Goal: Task Accomplishment & Management: Manage account settings

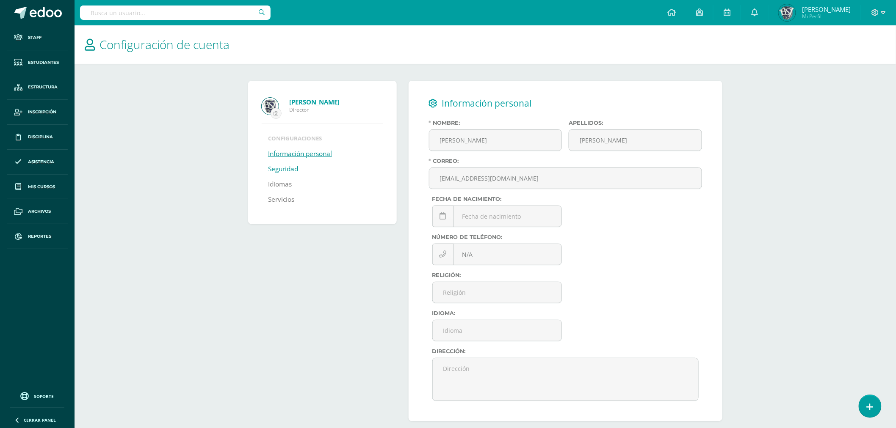
click at [268, 175] on link "Seguridad" at bounding box center [283, 169] width 30 height 15
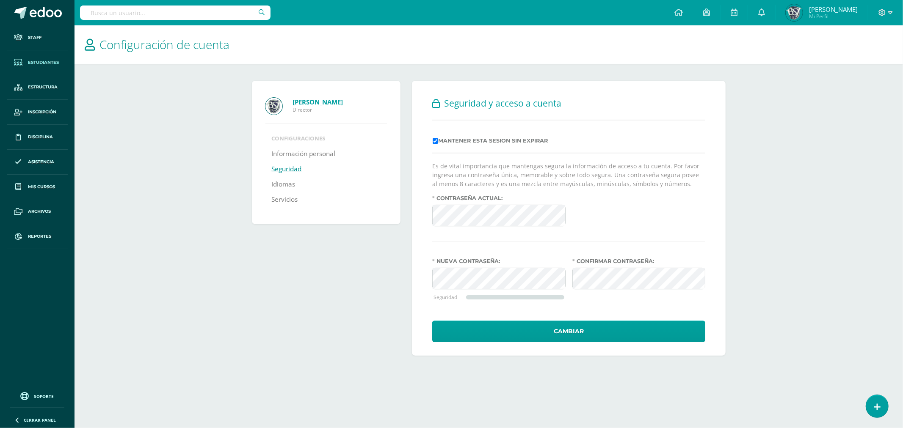
click at [41, 68] on link "Estudiantes" at bounding box center [37, 62] width 61 height 25
click at [37, 81] on link "Estructura" at bounding box center [37, 87] width 61 height 25
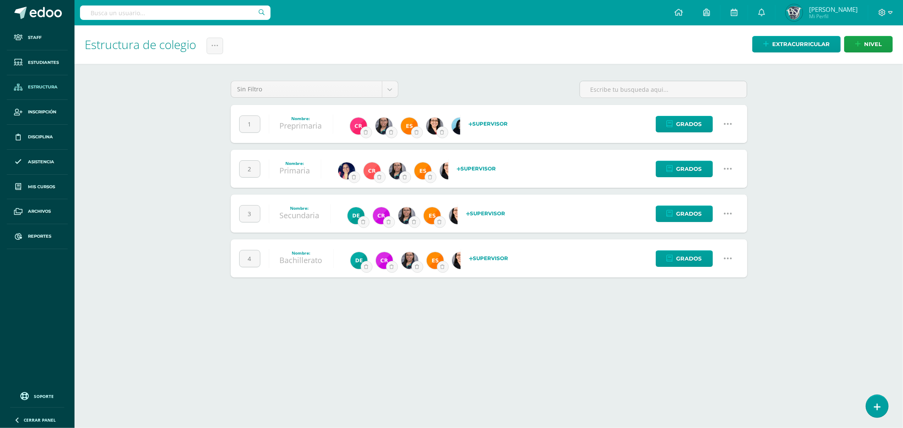
click at [723, 127] on icon at bounding box center [727, 123] width 9 height 9
click at [700, 163] on link "Configuración" at bounding box center [711, 167] width 75 height 13
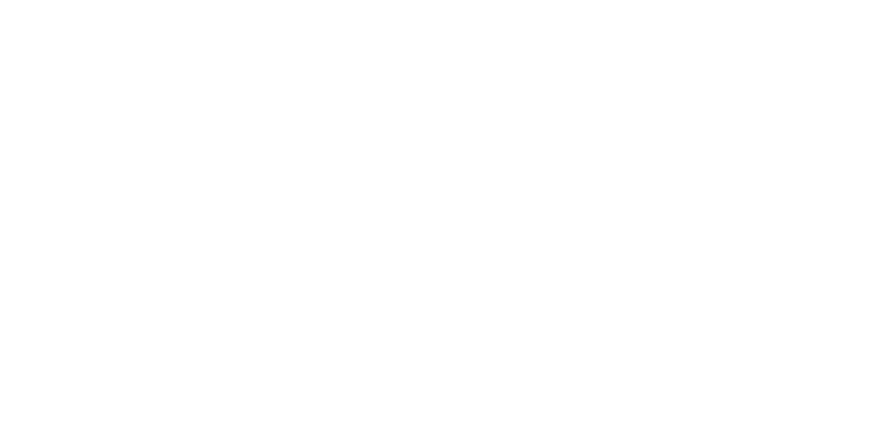
select select
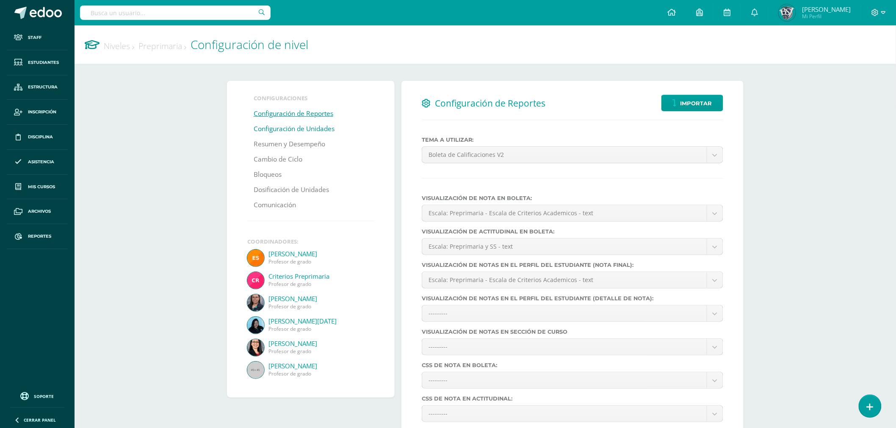
click at [284, 132] on link "Configuración de Unidades" at bounding box center [294, 128] width 81 height 15
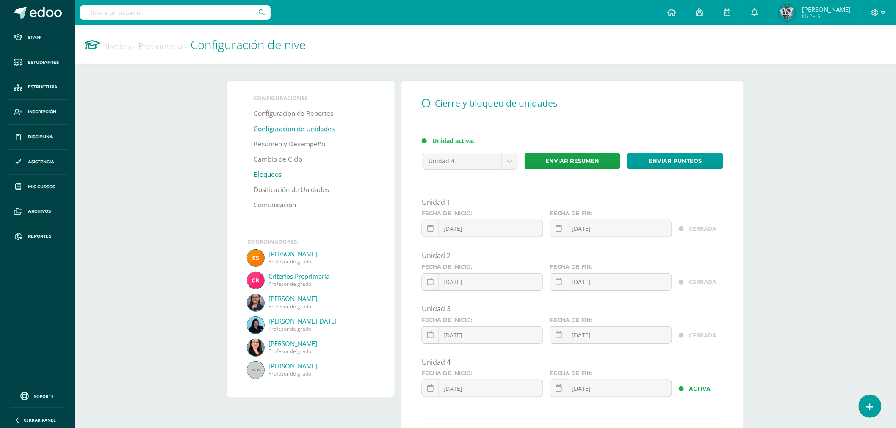
click at [273, 171] on link "Bloqueos" at bounding box center [268, 174] width 28 height 15
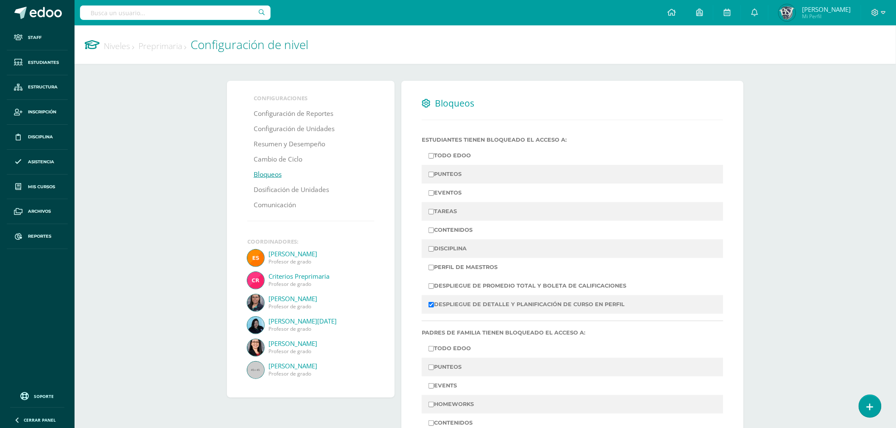
click at [438, 178] on label "PUNTEOS" at bounding box center [572, 174] width 288 height 12
click at [434, 177] on input "PUNTEOS" at bounding box center [431, 175] width 6 height 6
checkbox input "true"
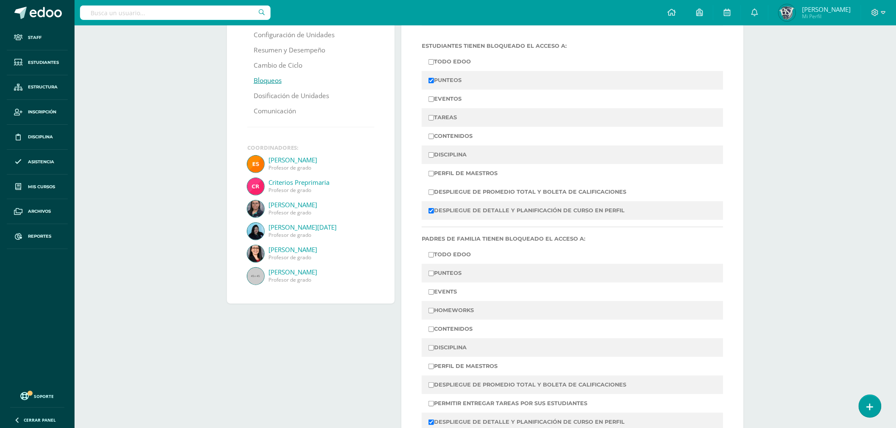
click at [445, 273] on label "PUNTEOS" at bounding box center [572, 273] width 288 height 12
click at [434, 273] on input "PUNTEOS" at bounding box center [431, 274] width 6 height 6
checkbox input "true"
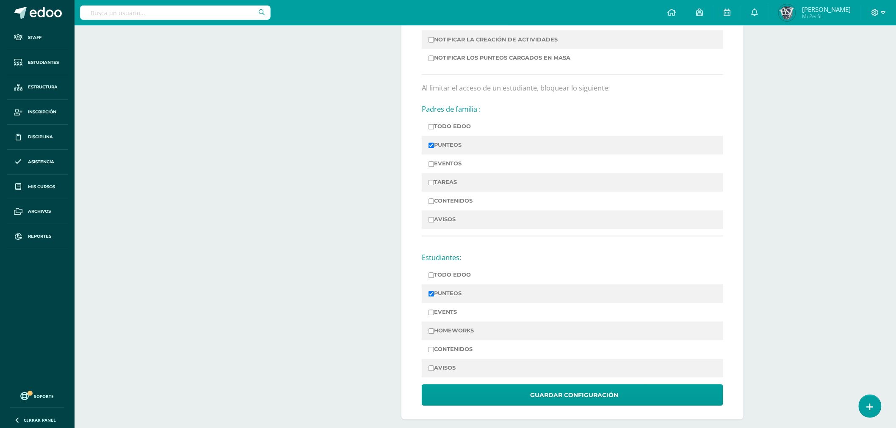
scroll to position [636, 0]
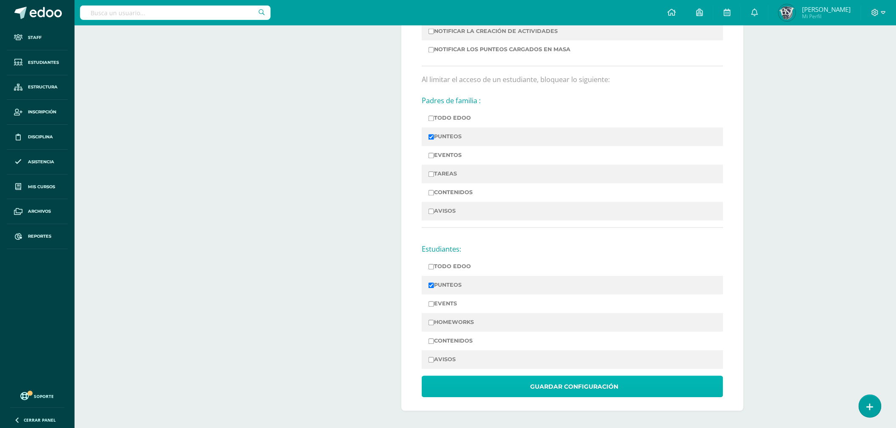
click at [522, 388] on button "Guardar Configuración" at bounding box center [572, 387] width 301 height 22
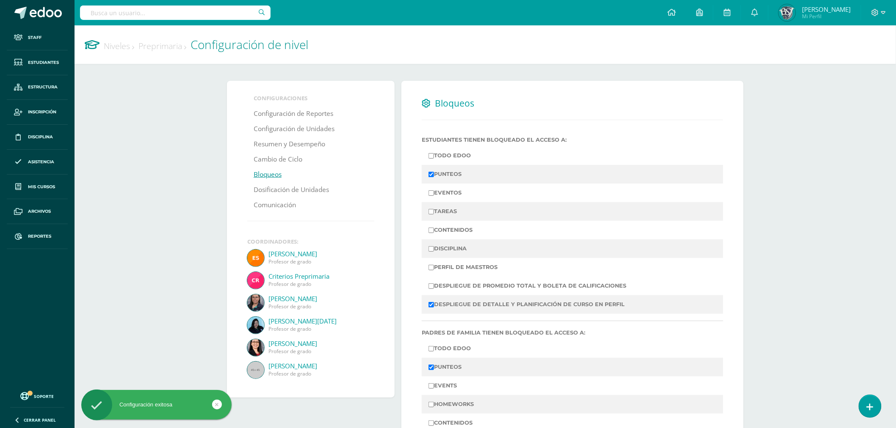
click at [119, 49] on link "Niveles" at bounding box center [119, 45] width 30 height 11
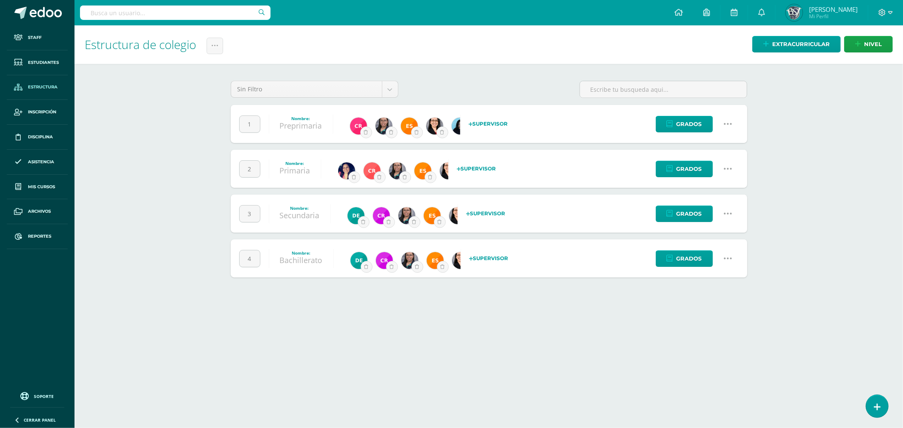
click at [729, 171] on icon at bounding box center [727, 168] width 9 height 9
click at [697, 216] on link "Configuración" at bounding box center [711, 212] width 75 height 13
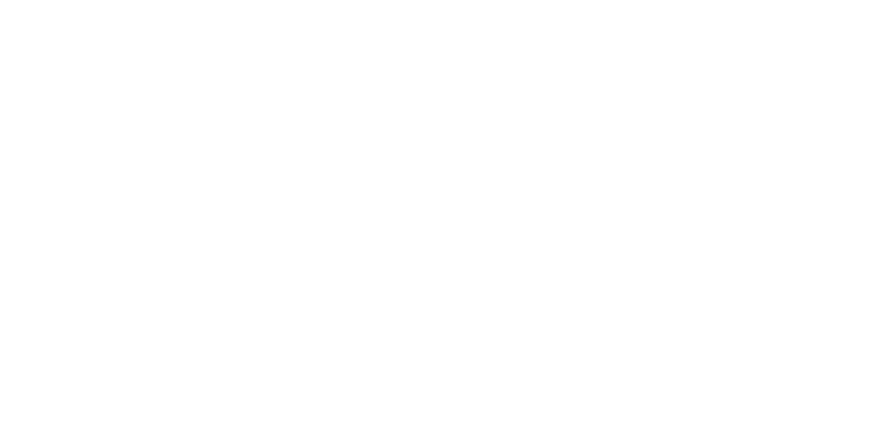
select select
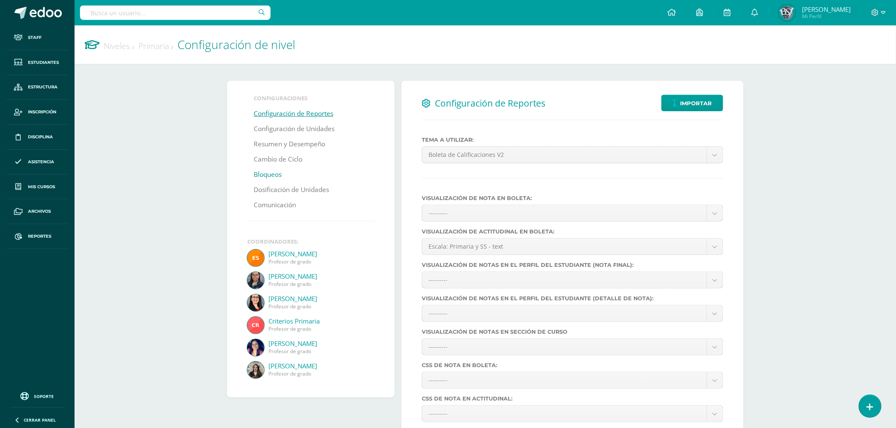
click at [274, 173] on link "Bloqueos" at bounding box center [268, 174] width 28 height 15
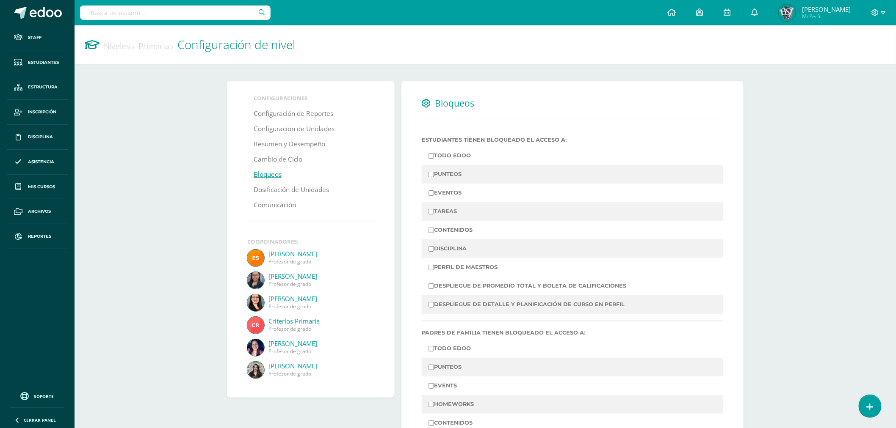
click at [454, 171] on label "PUNTEOS" at bounding box center [572, 174] width 288 height 12
click at [434, 172] on input "PUNTEOS" at bounding box center [431, 175] width 6 height 6
checkbox input "true"
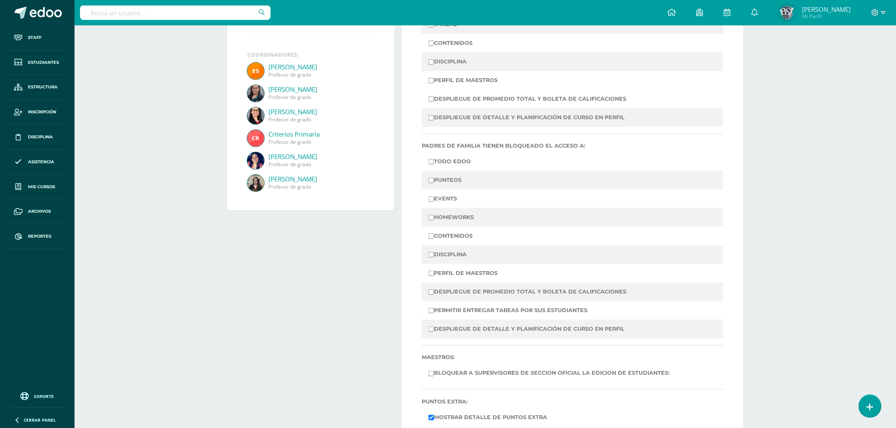
scroll to position [188, 0]
click at [452, 175] on label "PUNTEOS" at bounding box center [572, 180] width 288 height 12
click at [434, 177] on input "PUNTEOS" at bounding box center [431, 180] width 6 height 6
checkbox input "true"
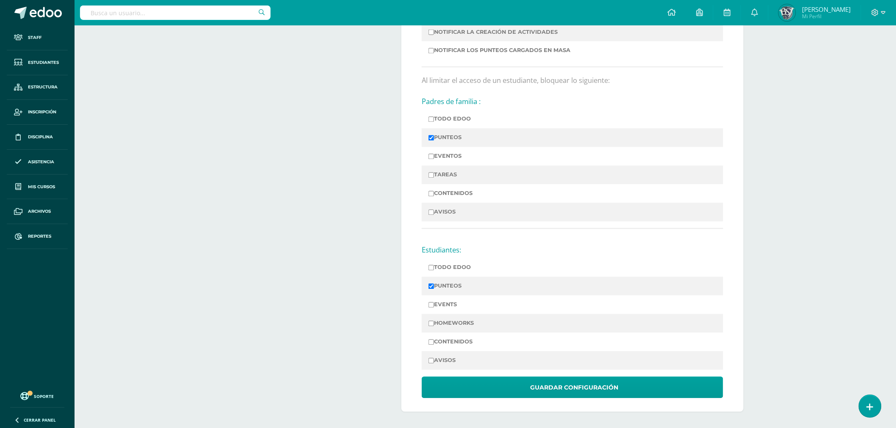
scroll to position [636, 0]
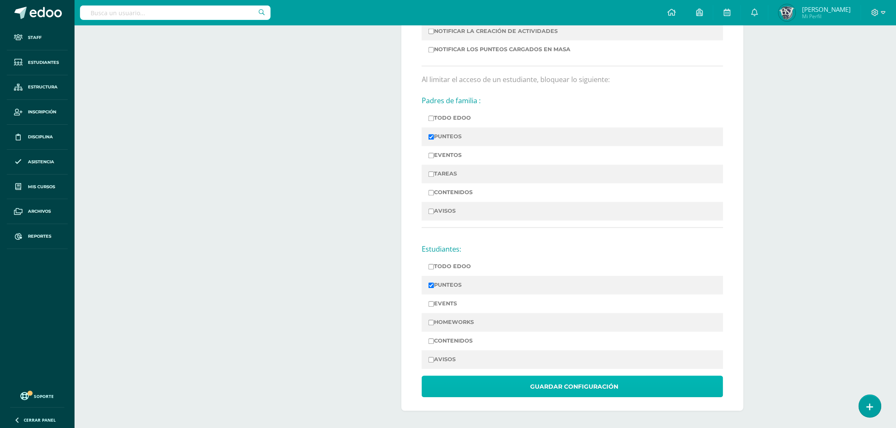
click at [618, 392] on button "Guardar Configuración" at bounding box center [572, 387] width 301 height 22
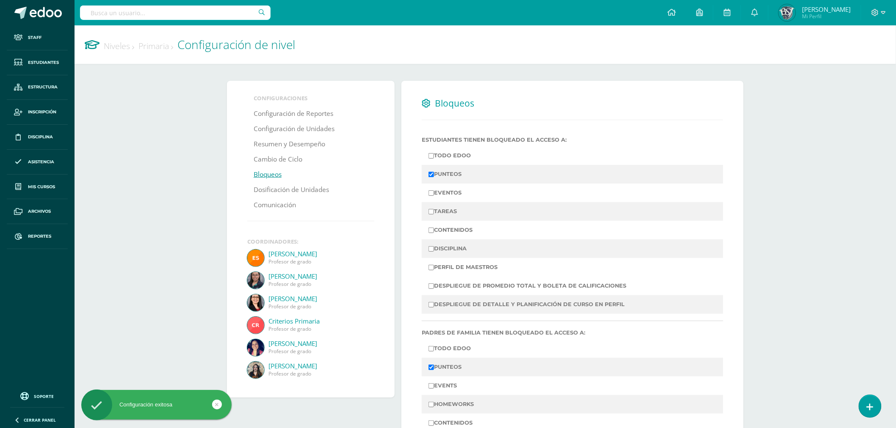
click at [111, 46] on link "Niveles" at bounding box center [119, 45] width 30 height 11
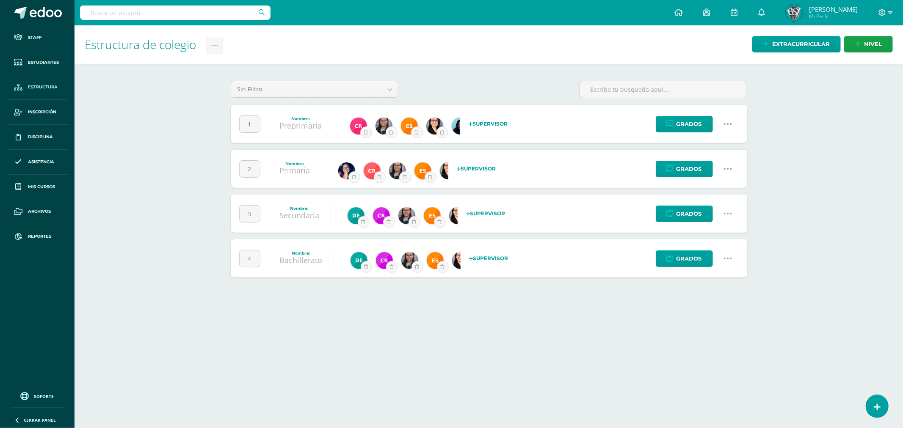
click at [817, 295] on html "Staff Estudiantes Estructura Inscripción Disciplina Asistencia Mis cursos Archi…" at bounding box center [451, 147] width 903 height 295
click at [723, 168] on icon at bounding box center [727, 168] width 9 height 9
click at [695, 209] on link "Configuración" at bounding box center [711, 212] width 75 height 13
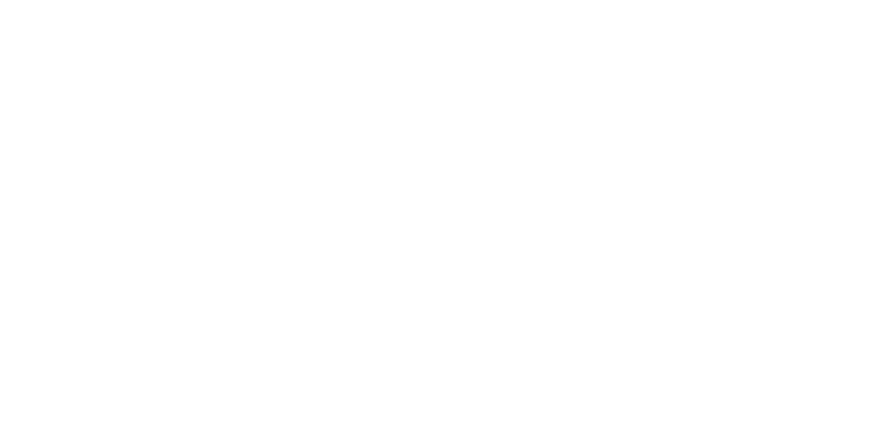
select select
